Goal: Information Seeking & Learning: Learn about a topic

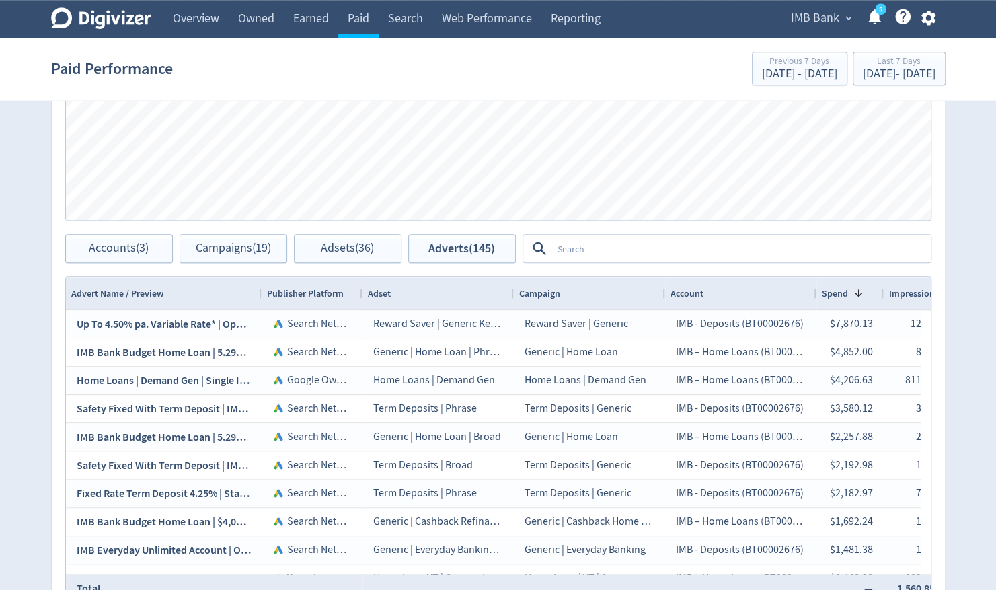
scroll to position [672, 0]
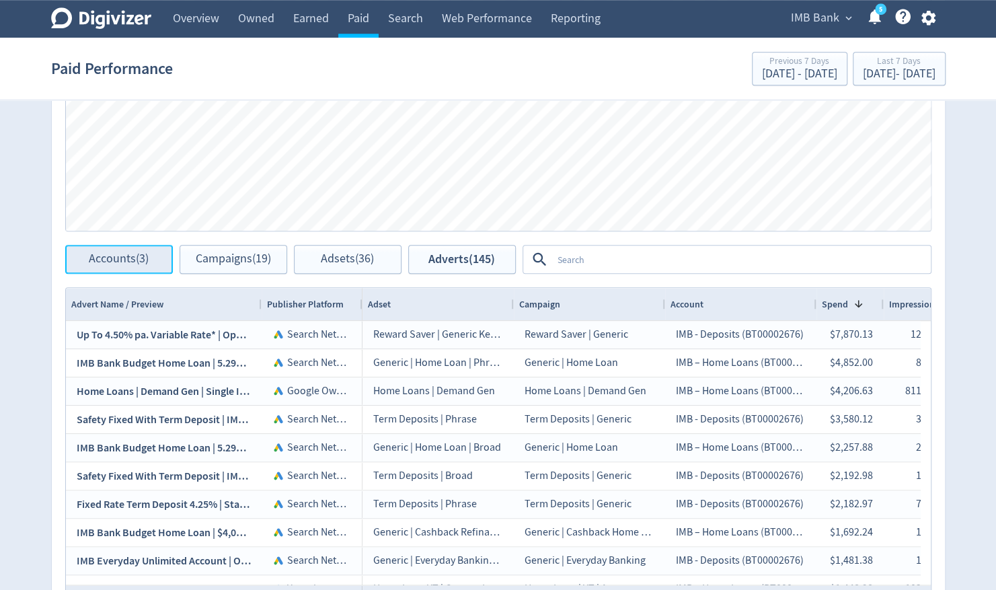
click at [139, 258] on span "Accounts (3)" at bounding box center [119, 259] width 60 height 13
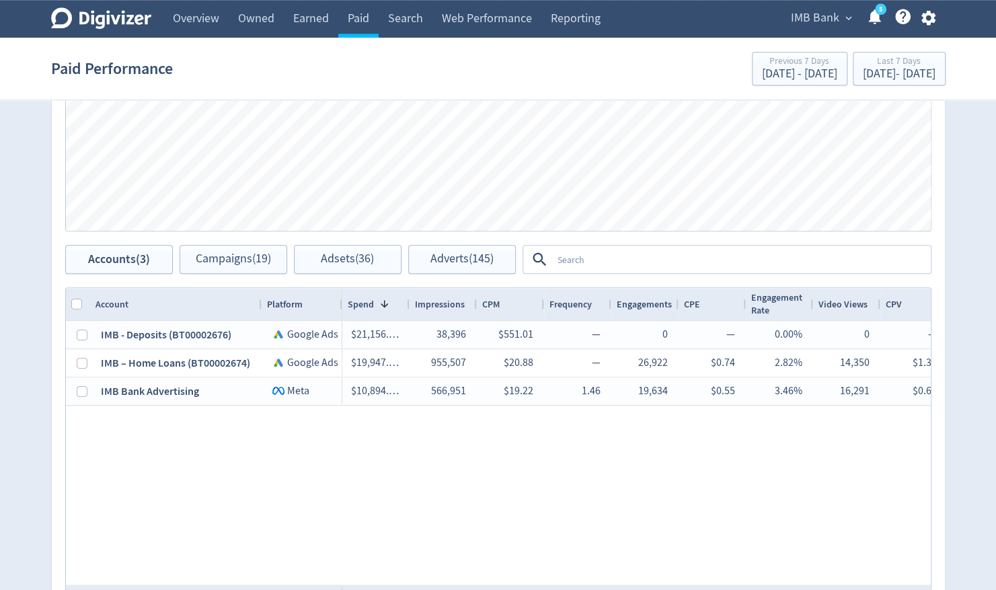
click at [611, 256] on textarea at bounding box center [740, 259] width 377 height 25
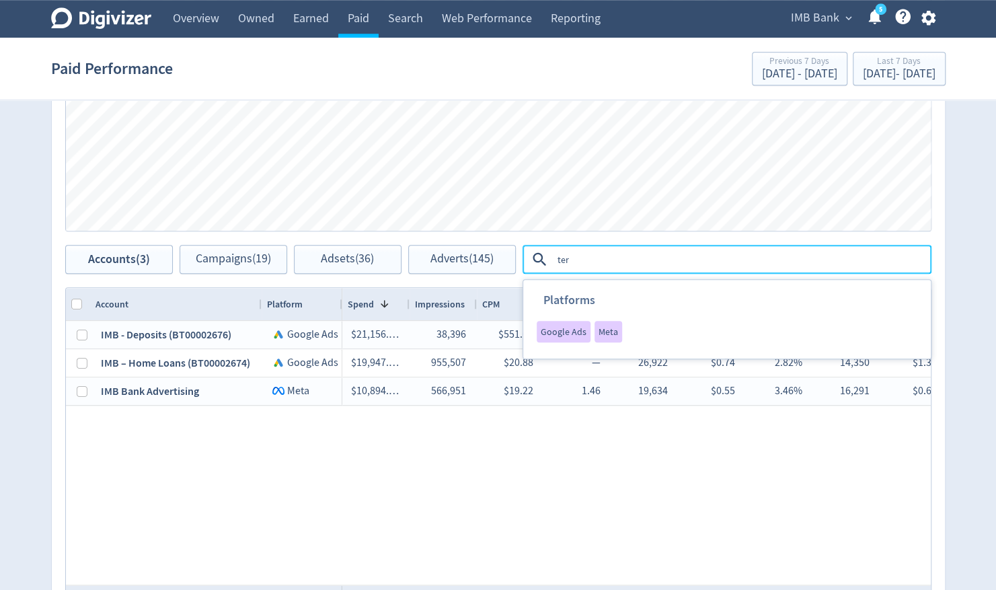
type textarea "term"
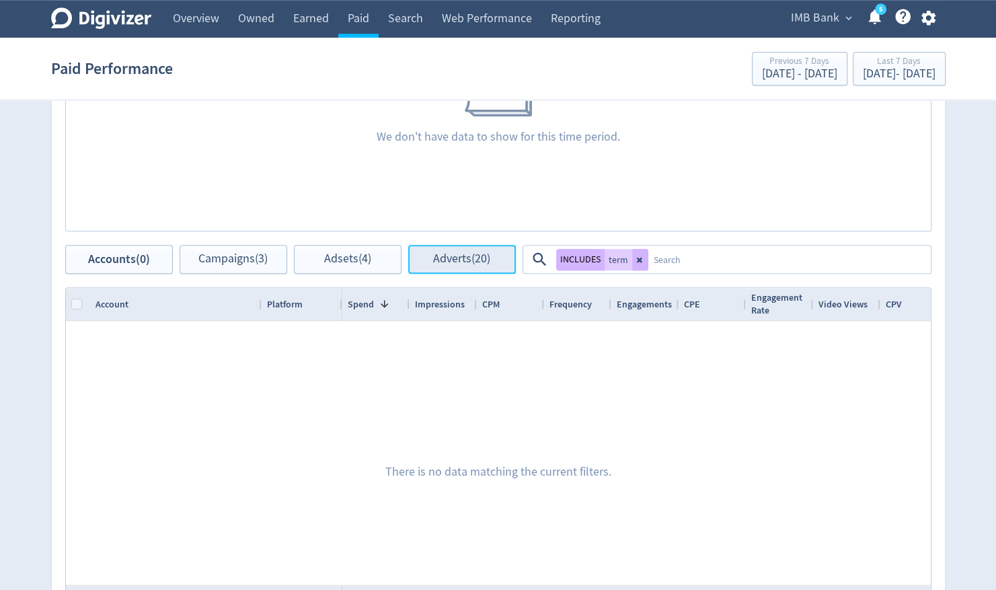
click at [457, 266] on button "Adverts (20)" at bounding box center [462, 259] width 108 height 29
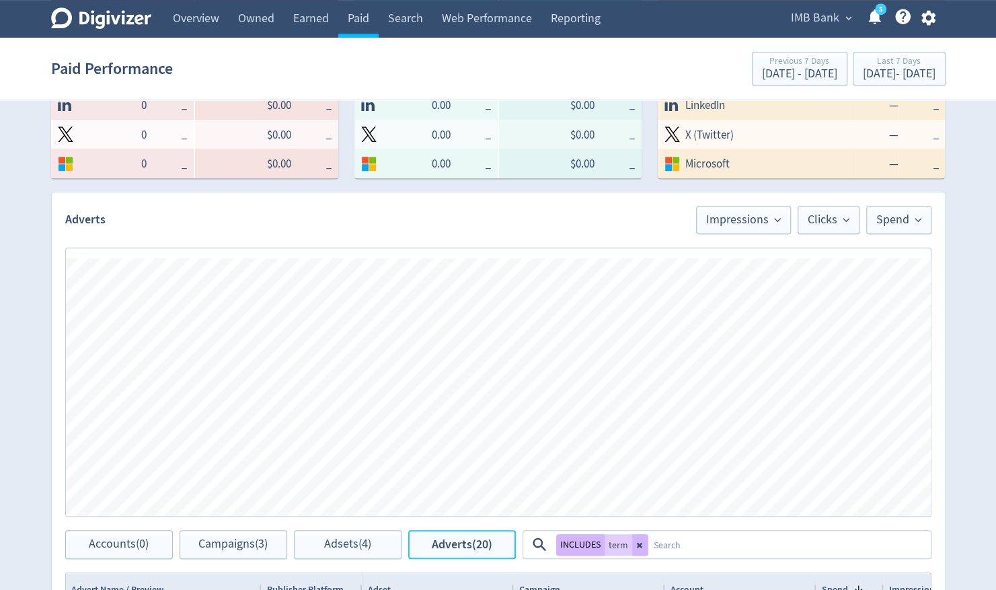
scroll to position [201, 0]
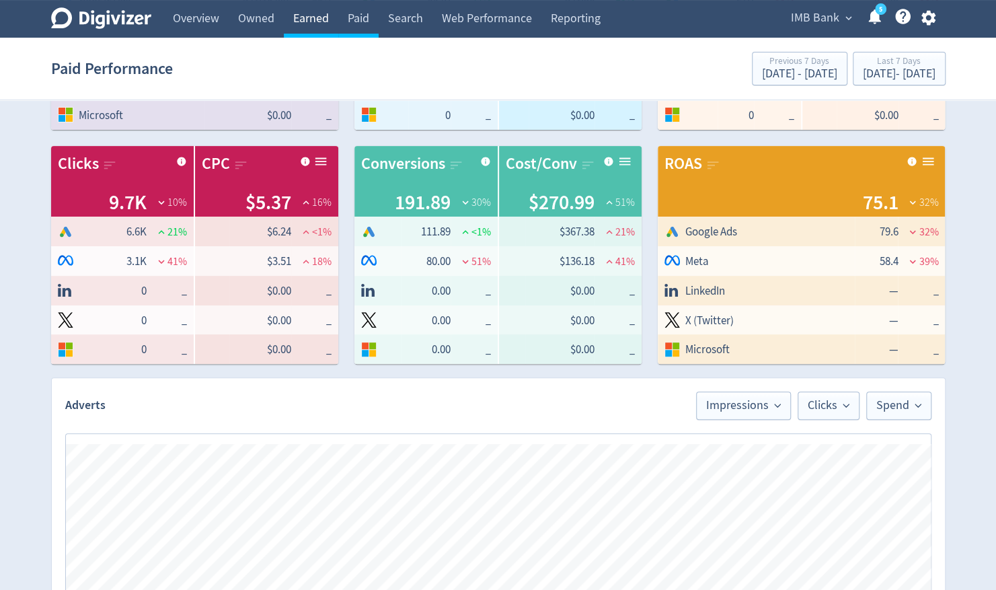
click at [307, 23] on link "Earned" at bounding box center [311, 19] width 54 height 38
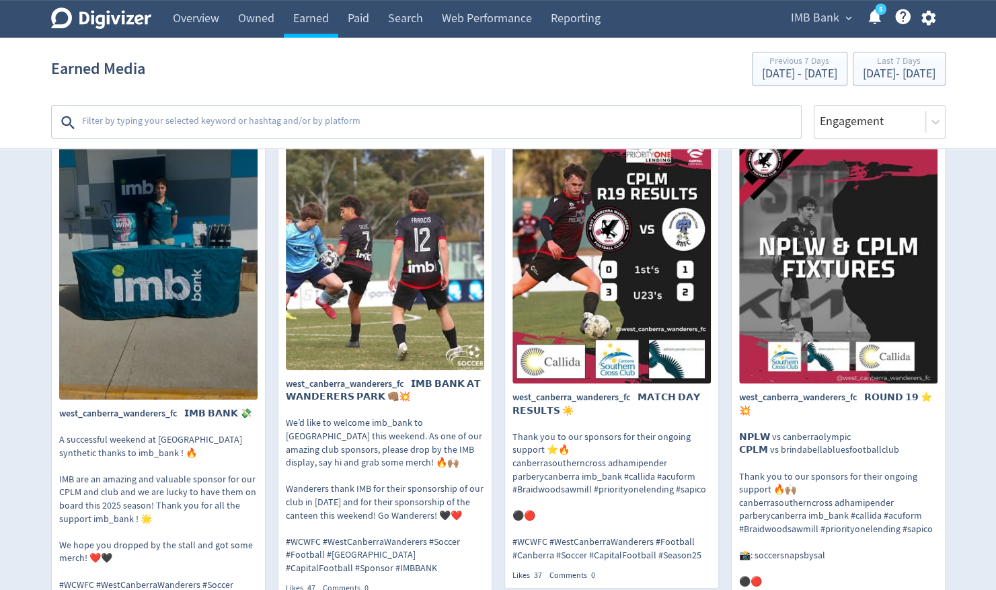
scroll to position [405, 0]
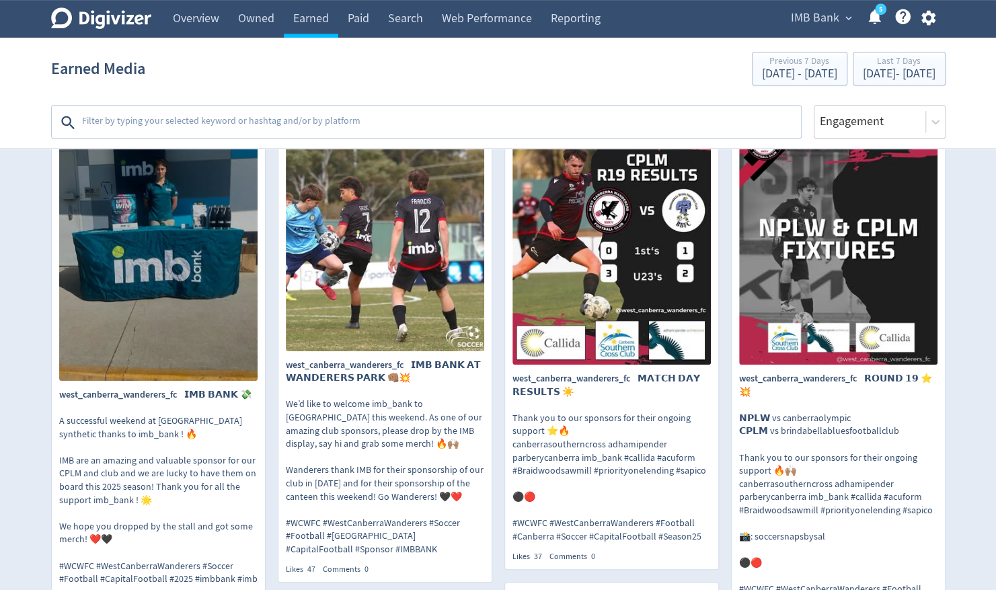
click at [139, 460] on p "west_canberra_wanderers_fc 𝗜𝗠𝗕 𝗕𝗔𝗡𝗞 💸 A successful weekend at [GEOGRAPHIC_DATA]…" at bounding box center [158, 487] width 198 height 198
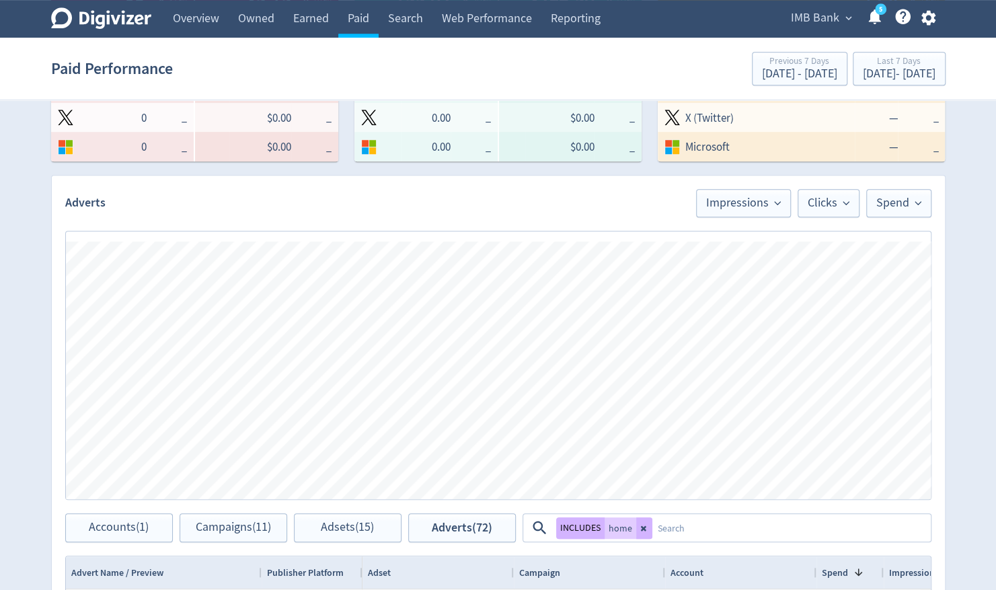
scroll to position [404, 0]
click at [644, 531] on button at bounding box center [644, 528] width 16 height 22
